Goal: Task Accomplishment & Management: Manage account settings

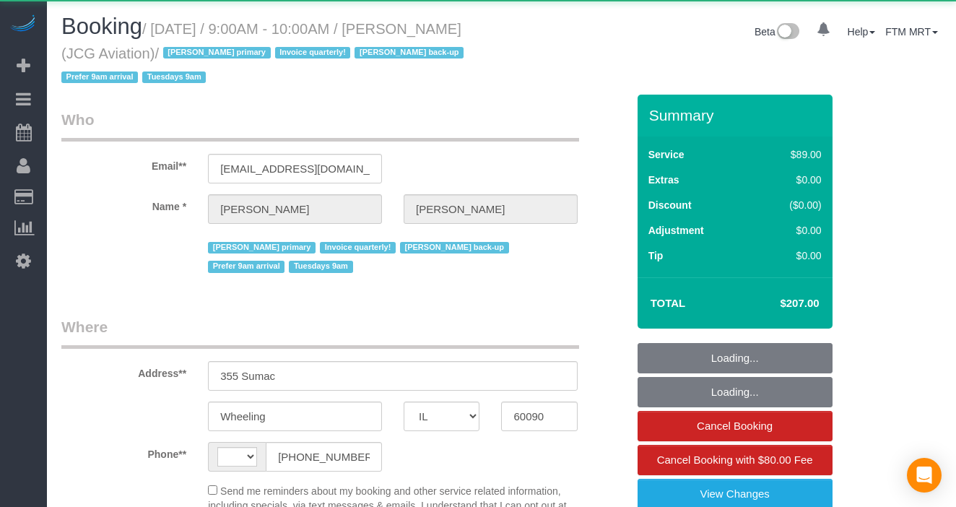
select select "IL"
select select "string:US"
select select "object:817"
select select "number:1"
select select "number:69"
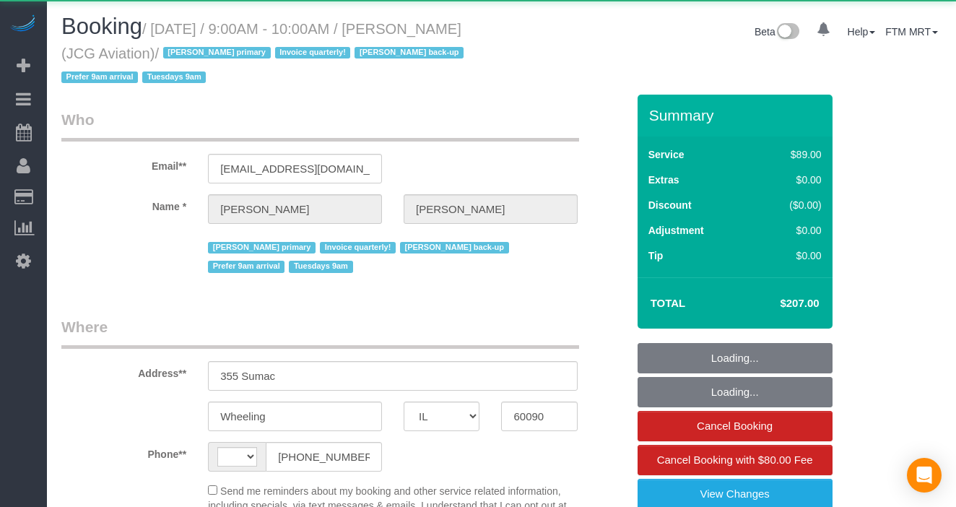
select select "number:139"
select select "number:98"
select select "number:141"
select select "number:143"
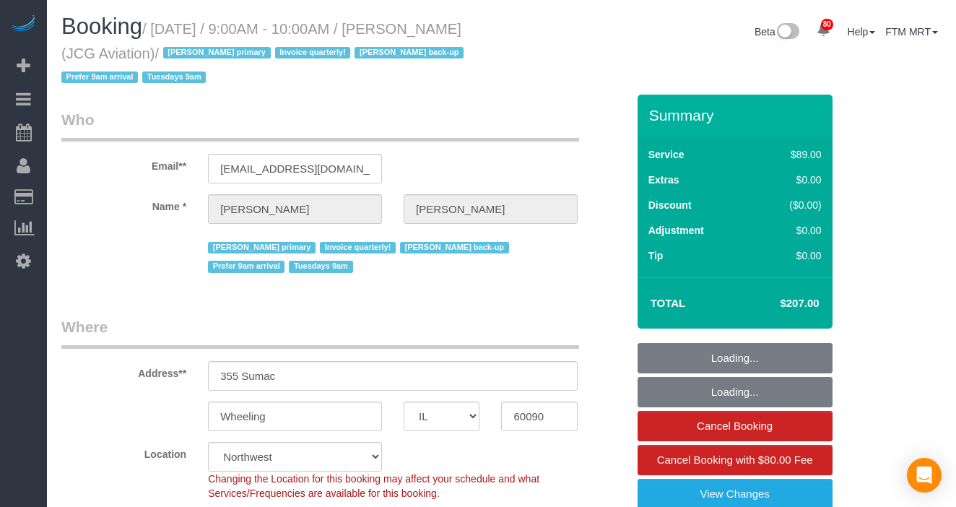
select select "object:1240"
select select "2"
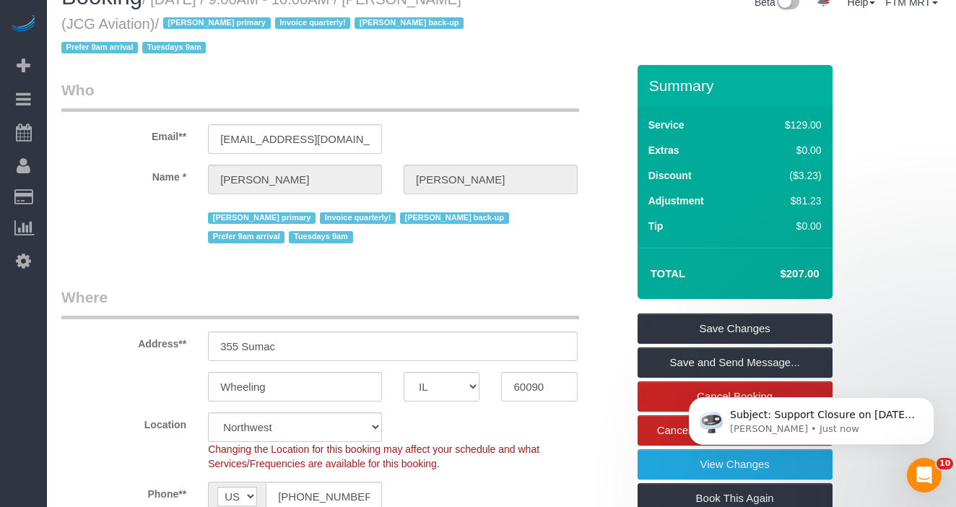
scroll to position [165, 0]
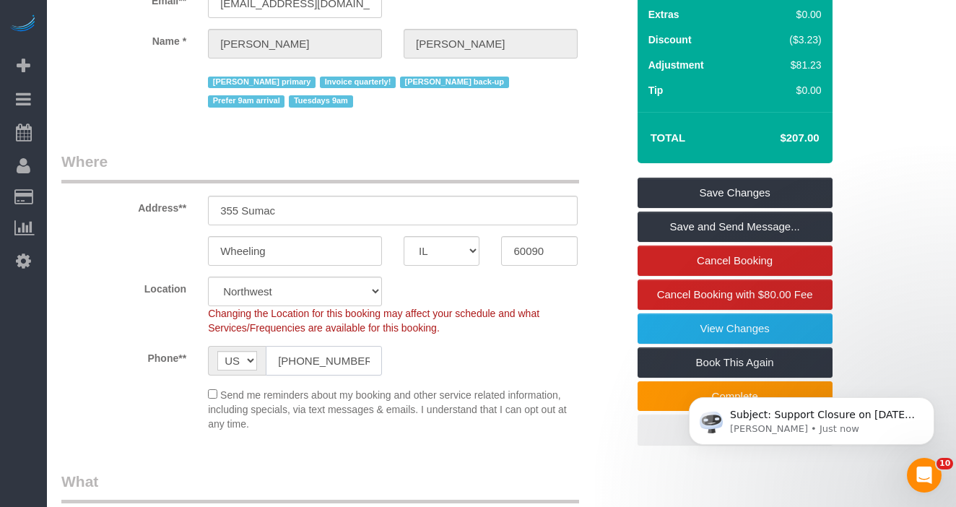
drag, startPoint x: 326, startPoint y: 338, endPoint x: 253, endPoint y: 336, distance: 72.2
click at [250, 346] on div "AF AL DZ AD AO AI AQ AG AR AM AW AU AT AZ BS BH BD BB BY BE BZ BJ BM BT BO BA B…" at bounding box center [295, 361] width 174 height 30
paste input "414) 378-4543"
type input "(414) 378-4543"
click at [926, 405] on icon "Dismiss notification" at bounding box center [930, 401] width 8 height 8
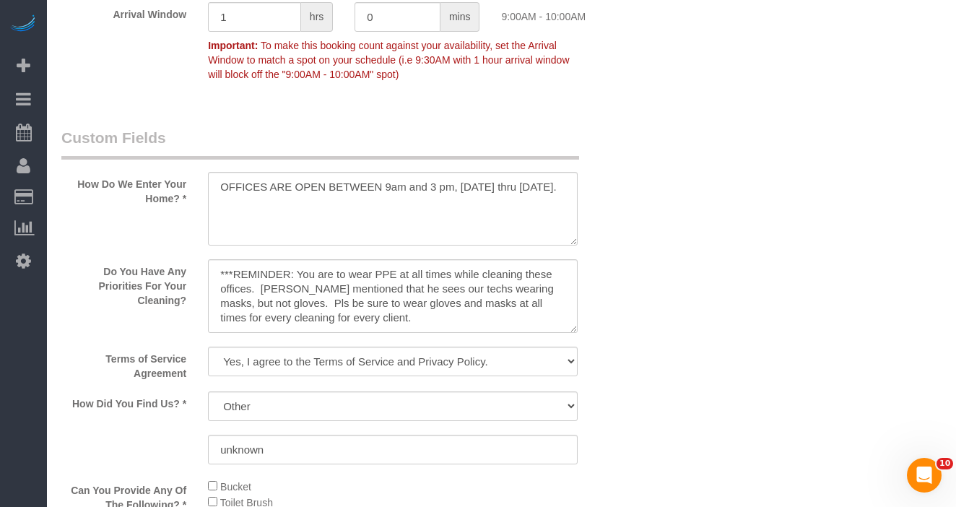
scroll to position [1410, 0]
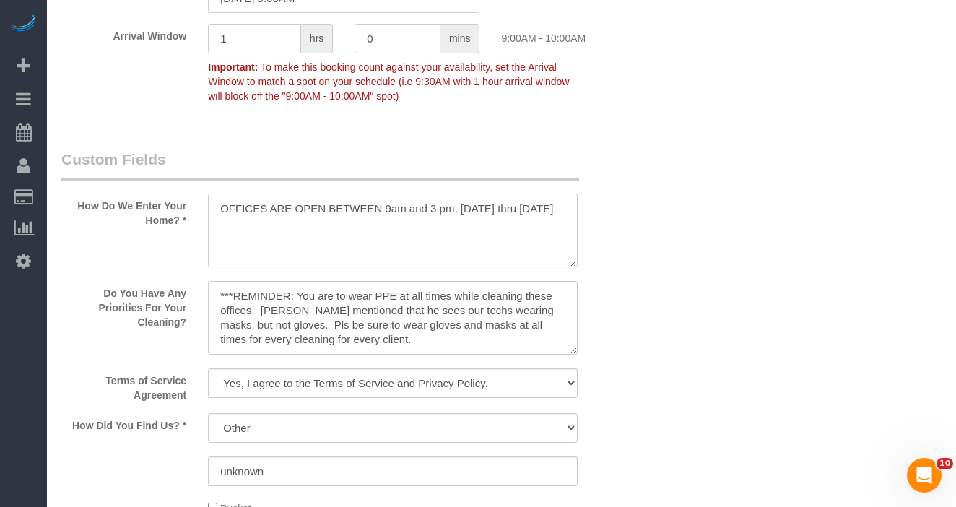
click at [560, 193] on textarea at bounding box center [393, 230] width 370 height 74
paste textarea "8479474128"
click at [347, 204] on textarea at bounding box center [393, 230] width 370 height 74
click at [375, 204] on textarea at bounding box center [393, 230] width 370 height 74
click at [370, 203] on textarea at bounding box center [393, 230] width 370 height 74
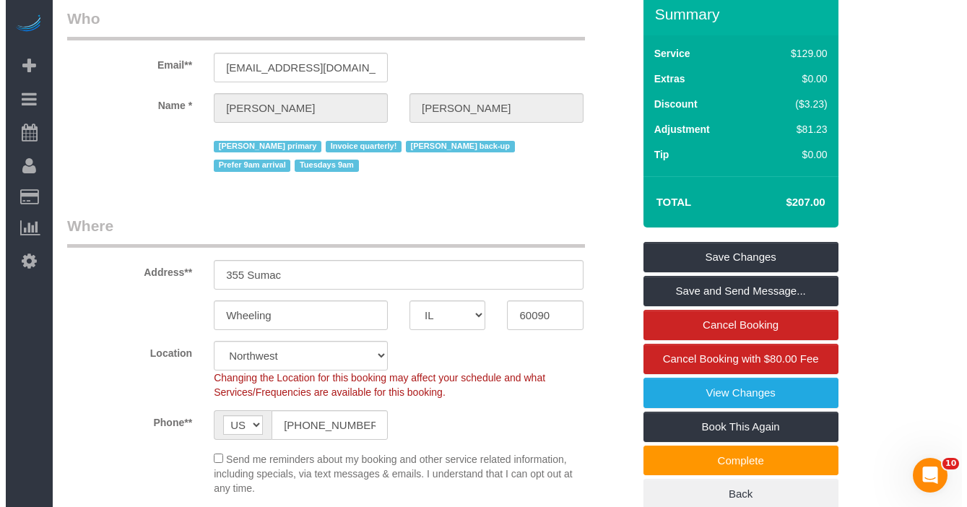
scroll to position [0, 0]
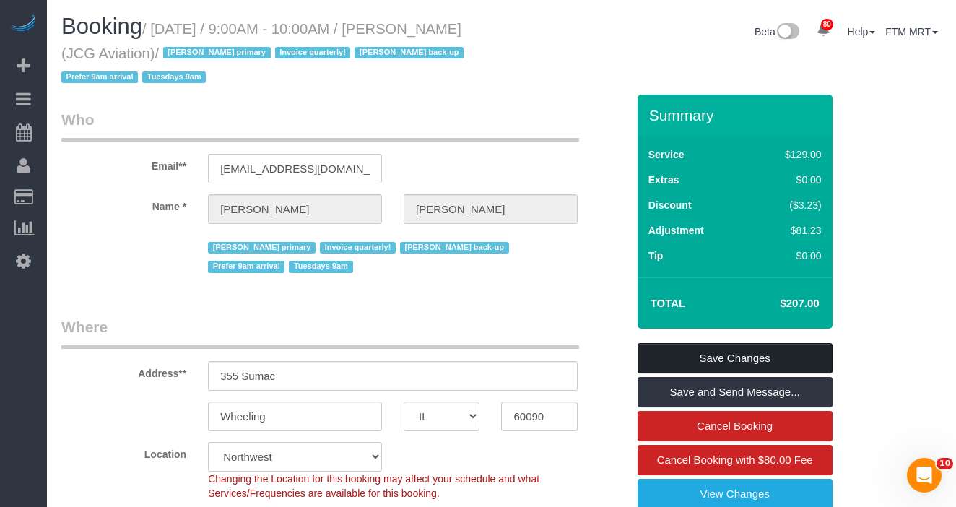
type textarea "OFFICES ARE OPEN BETWEEN 9am and 3 pm, Monday thru Friday. Office Phone Number:…"
click at [743, 362] on link "Save Changes" at bounding box center [735, 358] width 195 height 30
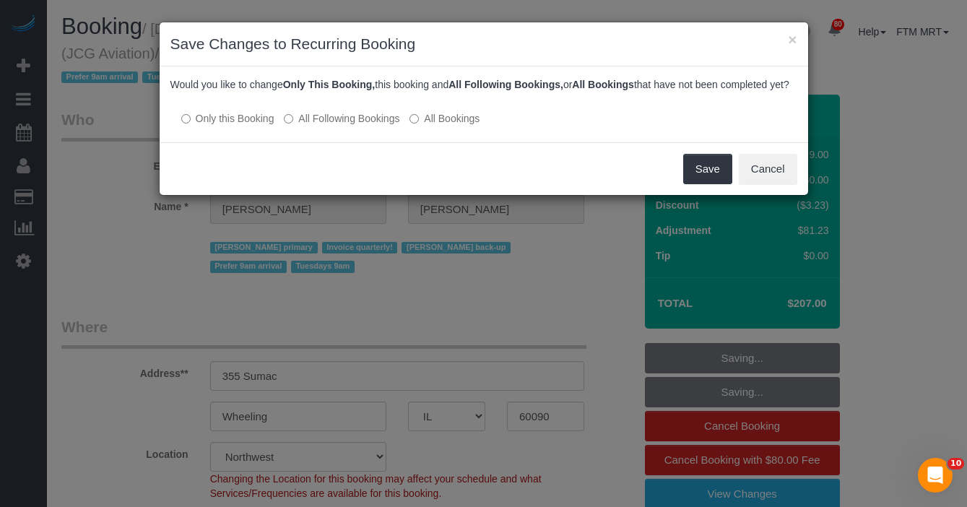
click at [455, 125] on p "Only this Booking All Following Bookings All Bookings" at bounding box center [483, 117] width 627 height 15
click at [449, 126] on label "All Bookings" at bounding box center [444, 118] width 70 height 14
click at [708, 184] on button "Save" at bounding box center [707, 169] width 49 height 30
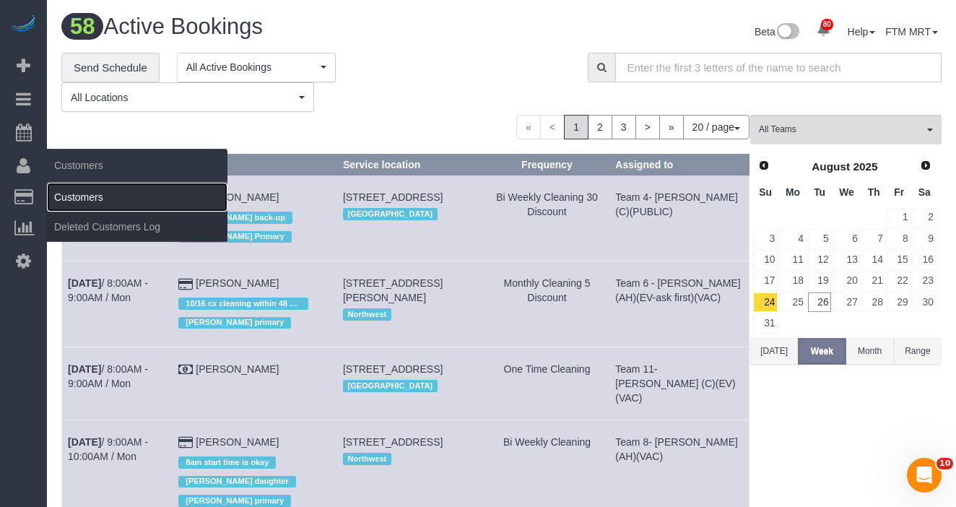
click at [77, 188] on link "Customers" at bounding box center [137, 197] width 180 height 29
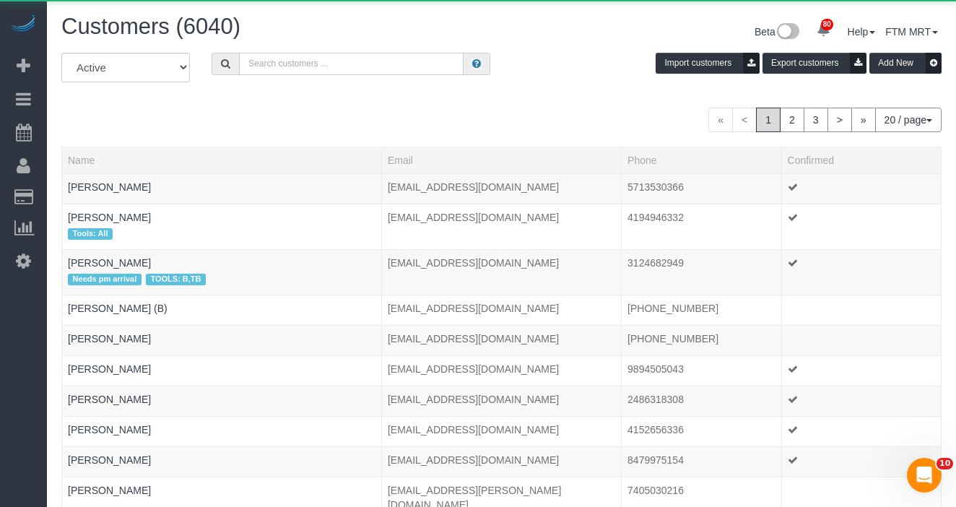
click at [297, 71] on input "text" at bounding box center [351, 64] width 225 height 22
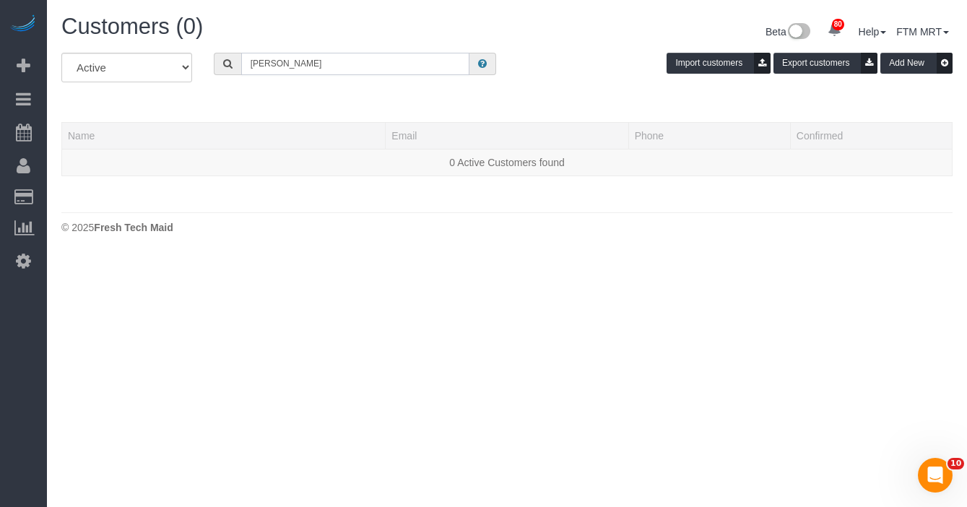
type input "Kirk"
click at [147, 71] on select "All Active Archived" at bounding box center [126, 68] width 131 height 30
select select "string:all"
click at [61, 53] on select "All Active Archived" at bounding box center [126, 68] width 131 height 30
click at [288, 63] on input "Kirk" at bounding box center [355, 64] width 228 height 22
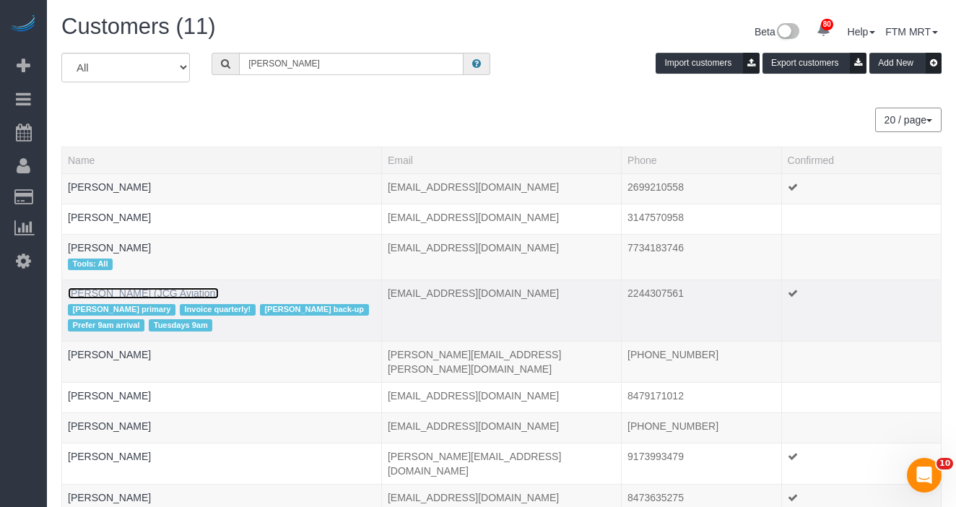
click at [165, 290] on link "Kirk Swanick (JCG Aviation)" at bounding box center [143, 293] width 151 height 12
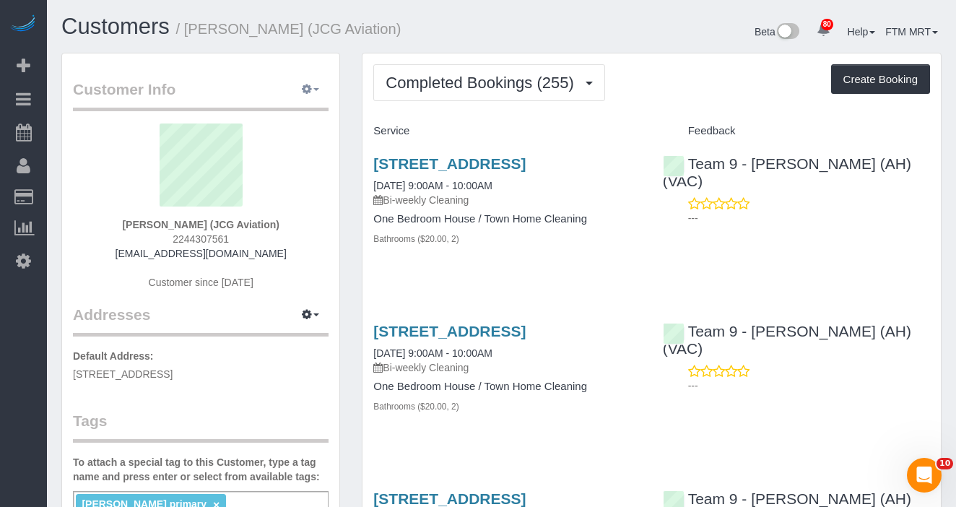
click at [308, 89] on icon "button" at bounding box center [307, 88] width 10 height 9
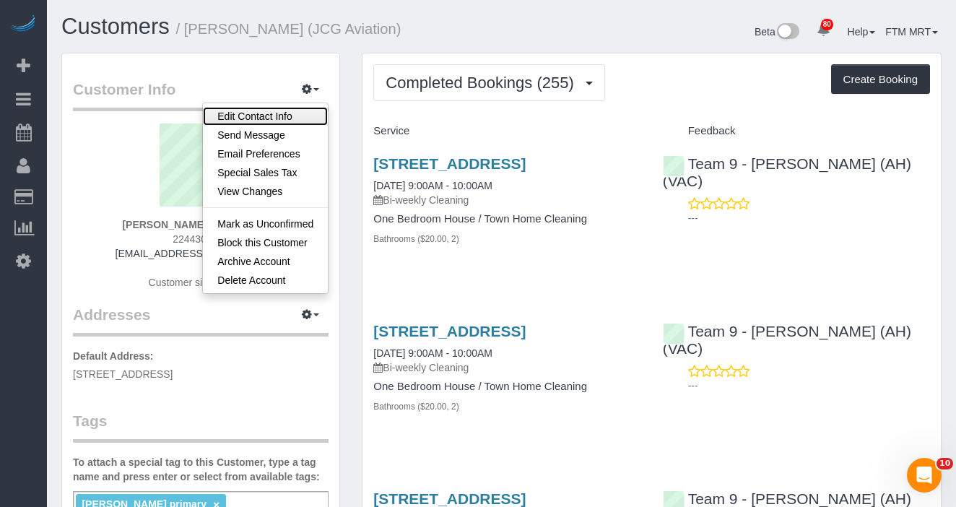
click at [292, 114] on link "Edit Contact Info" at bounding box center [265, 116] width 125 height 19
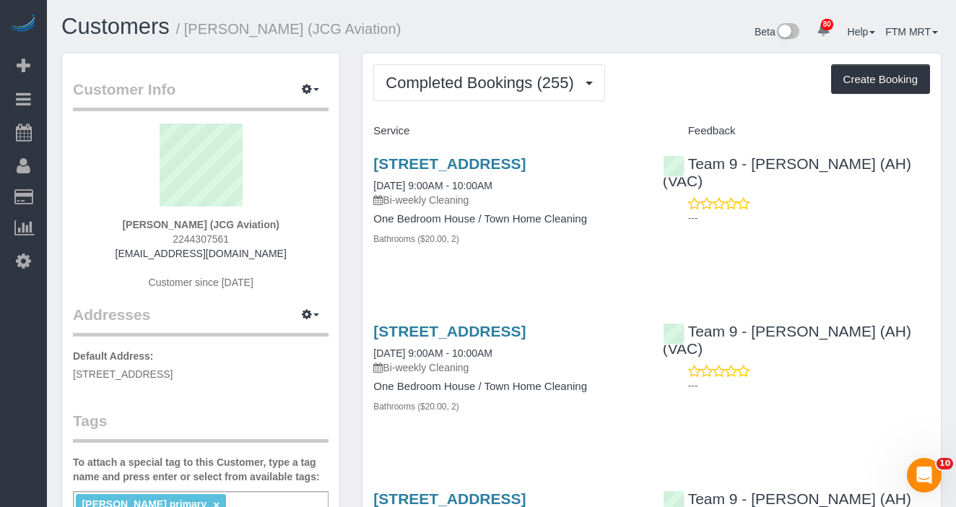
select select "IL"
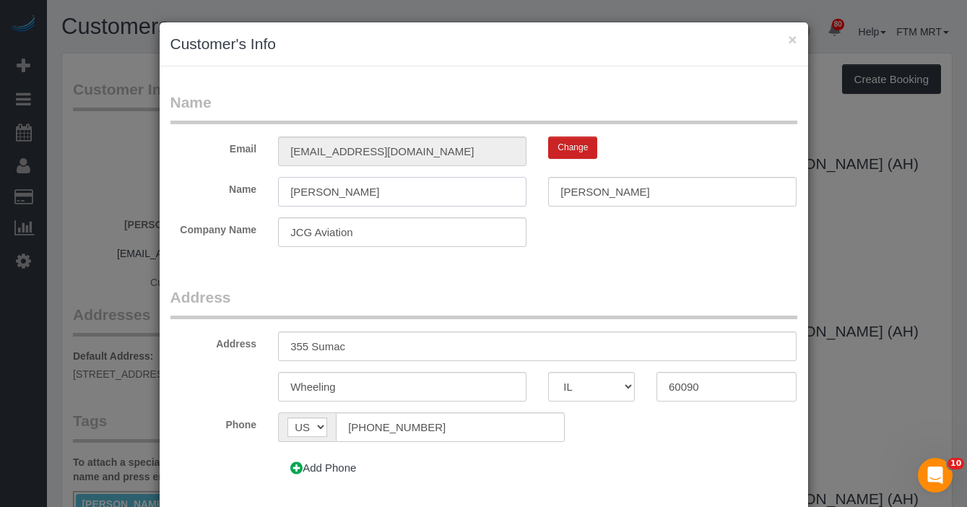
drag, startPoint x: 316, startPoint y: 196, endPoint x: 267, endPoint y: 191, distance: 48.6
click at [267, 192] on div "Kirk" at bounding box center [402, 192] width 270 height 30
type input "Steve"
type input "Cloyd"
click at [419, 277] on form "Name Email buellosaurusrex@yahoo.com Change Name Steve Cloyd Company Name JCG A…" at bounding box center [483, 293] width 627 height 402
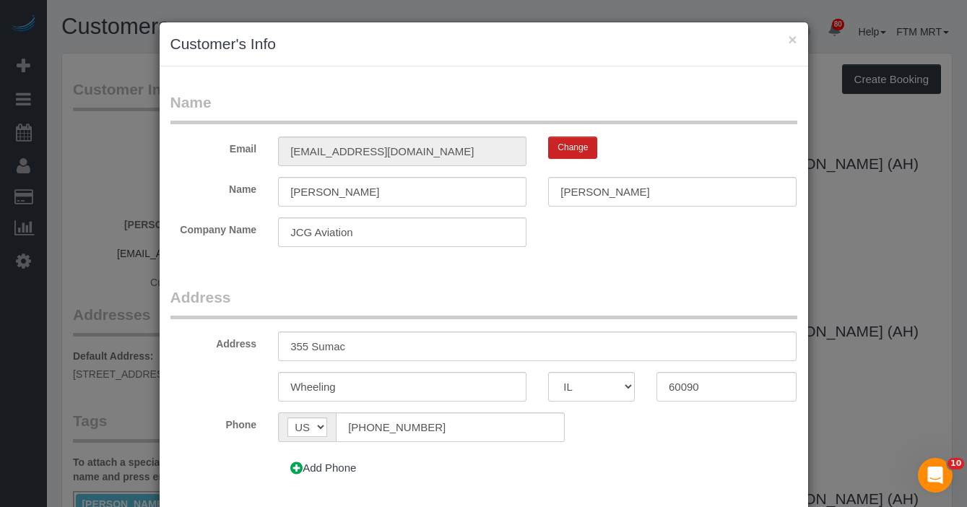
scroll to position [102, 0]
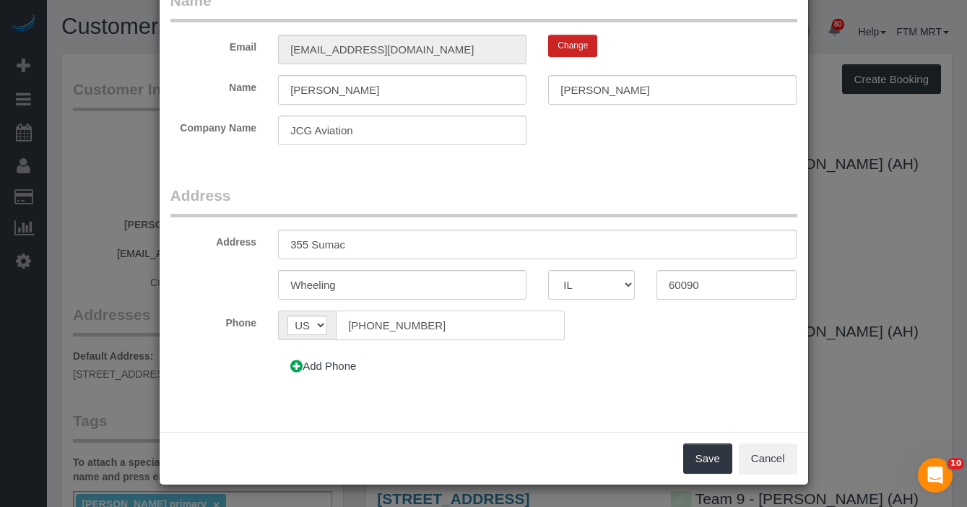
drag, startPoint x: 419, startPoint y: 330, endPoint x: 308, endPoint y: 317, distance: 111.9
click at [308, 317] on div "AF AL DZ AD AO AI AQ AG AR AM AW AU AT AZ BS BH BD BB BY BE BZ BJ BM BT BO BA B…" at bounding box center [421, 325] width 286 height 30
paste input "414) 378-4543"
type input "(414) 378-4543"
click at [703, 462] on button "Save" at bounding box center [707, 458] width 49 height 30
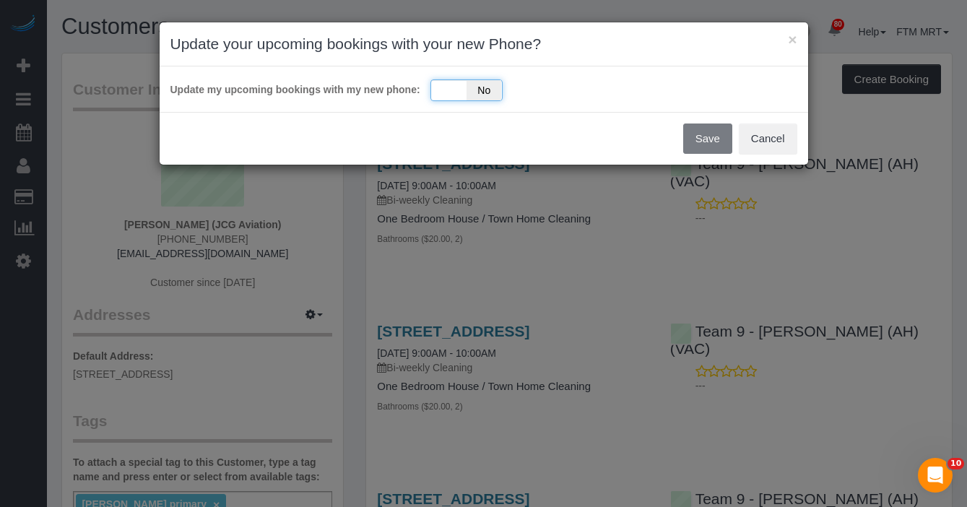
drag, startPoint x: 456, startPoint y: 90, endPoint x: 488, endPoint y: 98, distance: 32.9
click at [456, 90] on div "Yes No" at bounding box center [466, 90] width 72 height 22
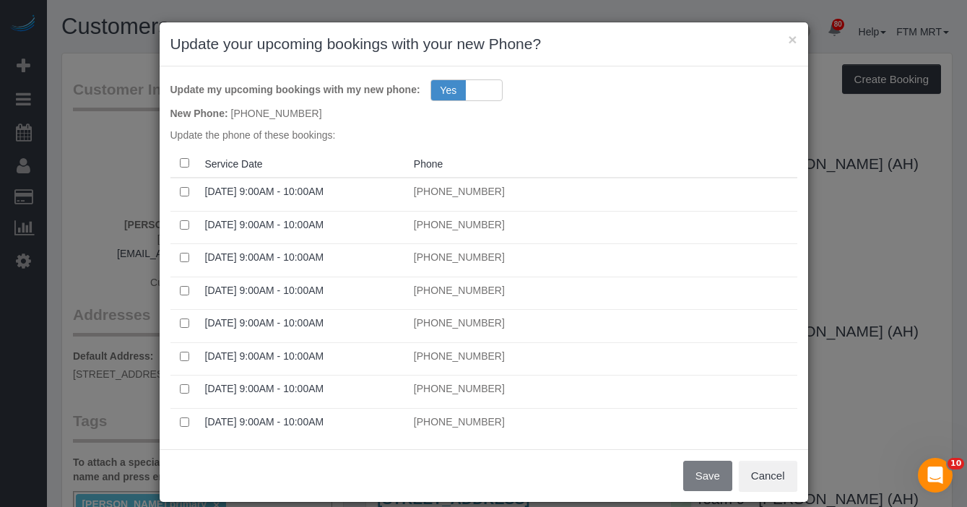
drag, startPoint x: 696, startPoint y: 480, endPoint x: 698, endPoint y: 472, distance: 8.2
click at [696, 480] on div "Save Cancel" at bounding box center [484, 475] width 648 height 53
click at [709, 485] on button "Save" at bounding box center [707, 476] width 49 height 30
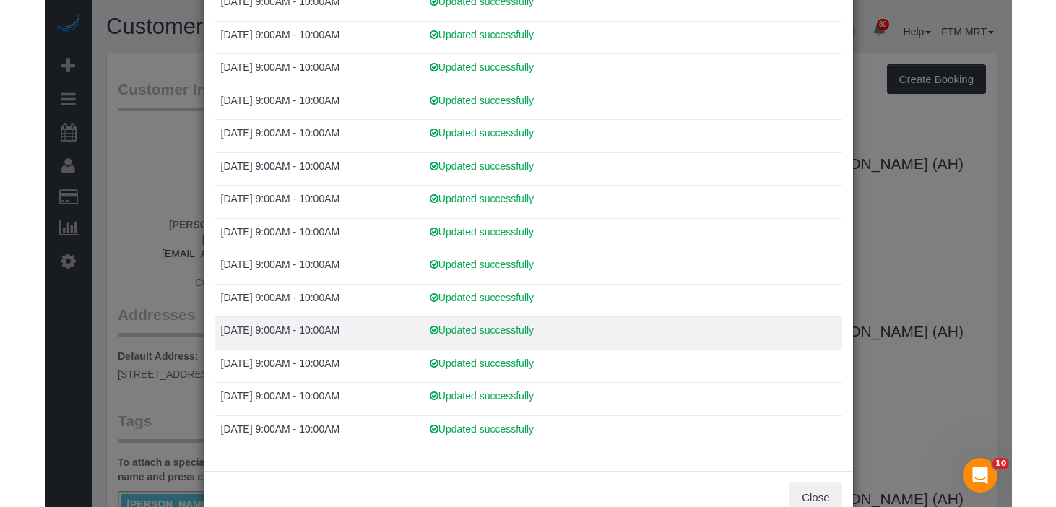
scroll to position [192, 0]
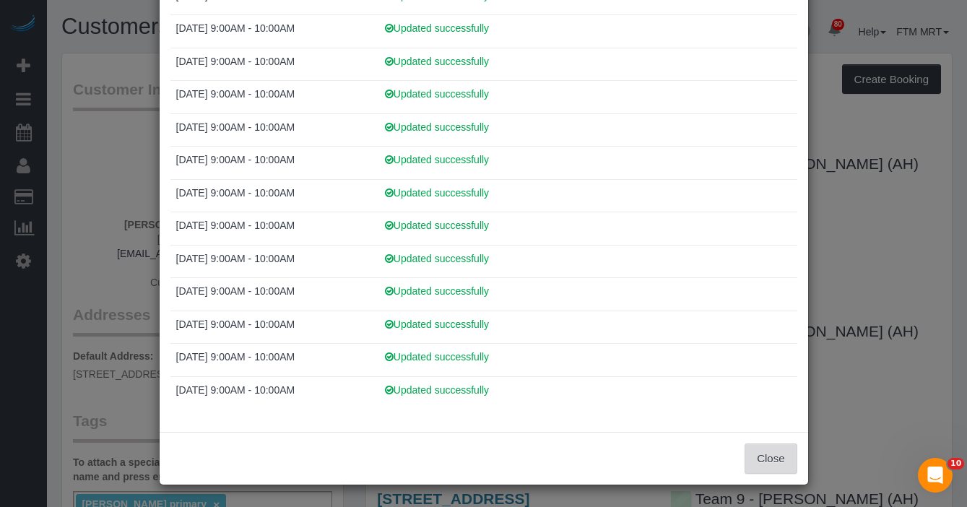
click at [782, 453] on button "Close" at bounding box center [770, 458] width 52 height 30
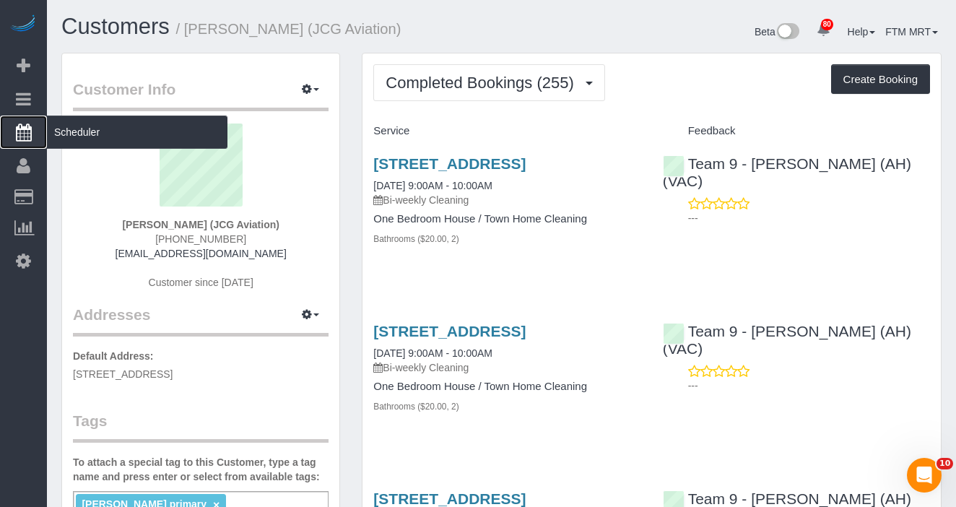
drag, startPoint x: 80, startPoint y: 136, endPoint x: 93, endPoint y: 134, distance: 13.2
click at [80, 136] on span "Scheduler" at bounding box center [137, 132] width 180 height 33
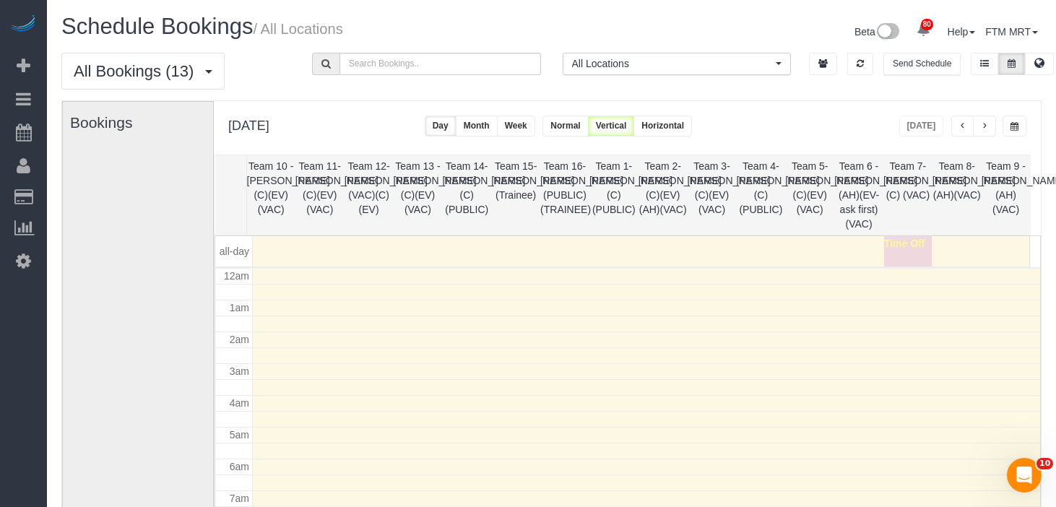
scroll to position [191, 0]
